Goal: Information Seeking & Learning: Learn about a topic

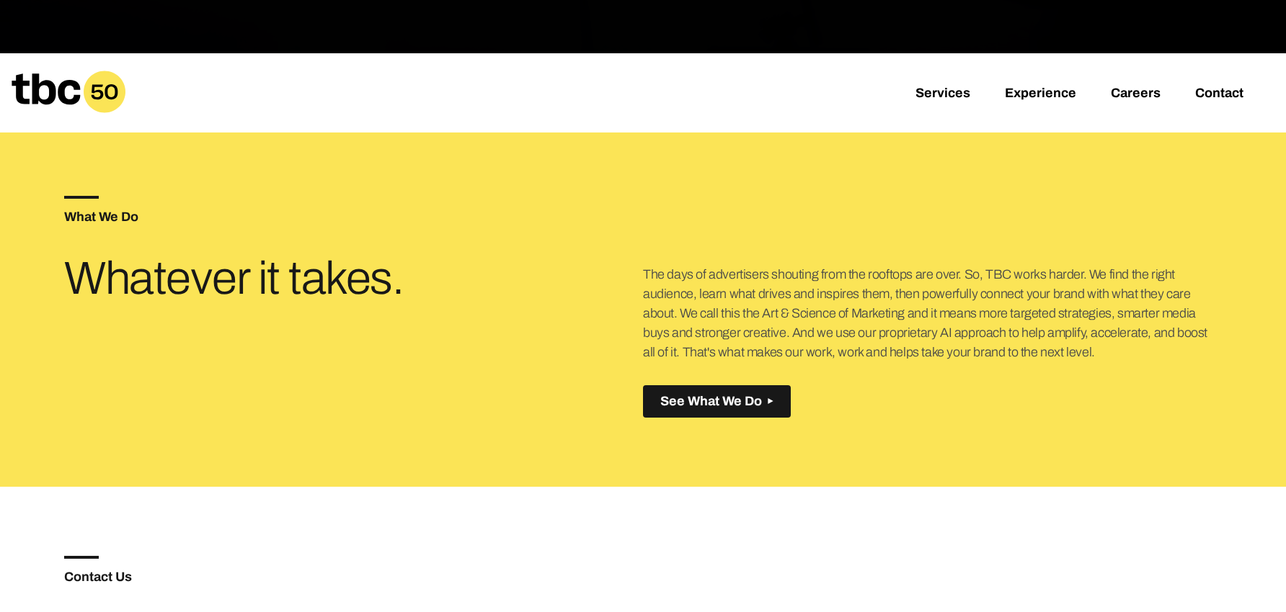
scroll to position [491, 0]
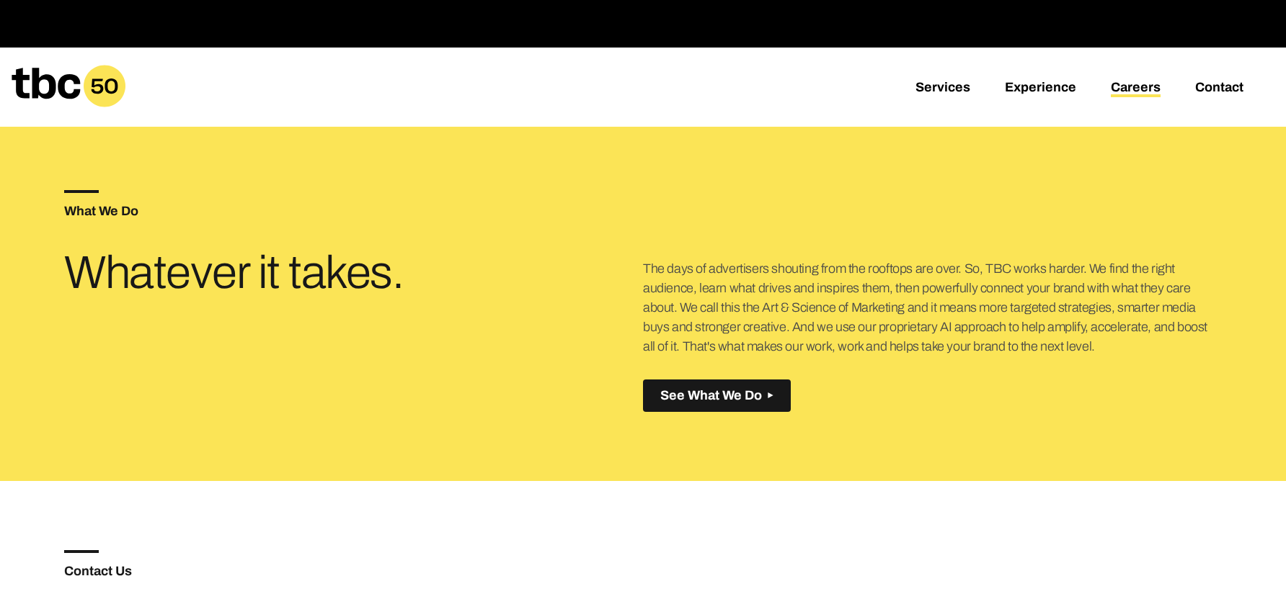
click at [1146, 93] on link "Careers" at bounding box center [1135, 88] width 50 height 17
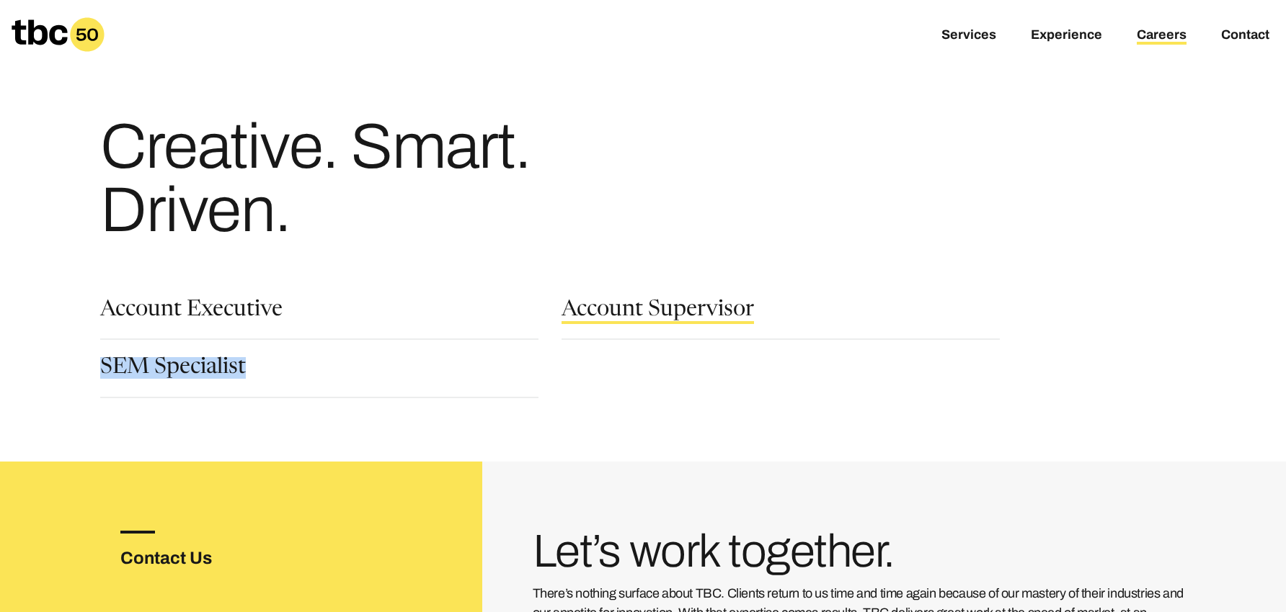
click at [669, 308] on link "Account Supervisor" at bounding box center [657, 312] width 192 height 24
click at [206, 125] on h1 "Creative. Smart. Driven." at bounding box center [376, 178] width 553 height 127
